Goal: Navigation & Orientation: Find specific page/section

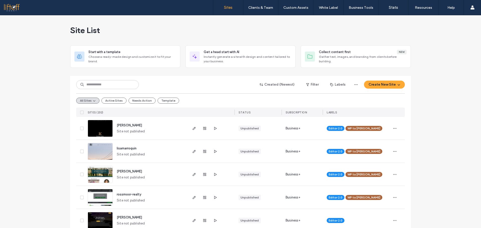
click at [94, 29] on span "Site List" at bounding box center [85, 30] width 30 height 10
click at [98, 30] on span "Site List" at bounding box center [85, 30] width 30 height 10
click at [95, 30] on span "Site List" at bounding box center [85, 30] width 30 height 10
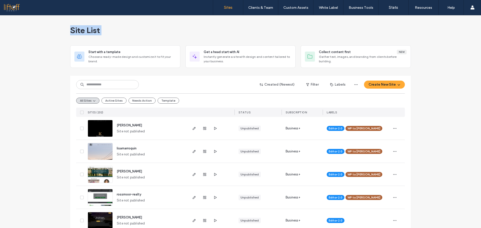
click at [86, 30] on span "Site List" at bounding box center [85, 30] width 30 height 10
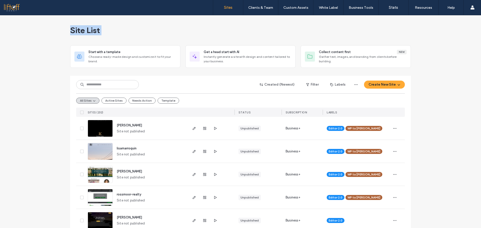
click at [86, 30] on span "Site List" at bounding box center [85, 30] width 30 height 10
